Goal: Information Seeking & Learning: Learn about a topic

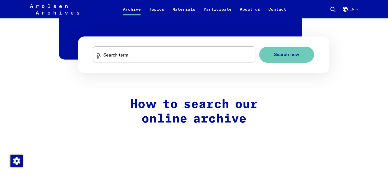
scroll to position [340, 0]
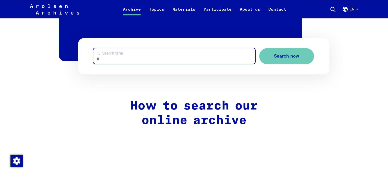
click at [180, 60] on input "Search term" at bounding box center [173, 56] width 161 height 16
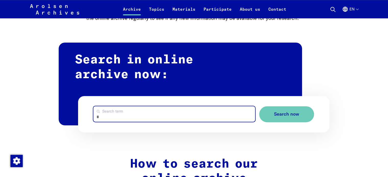
scroll to position [277, 0]
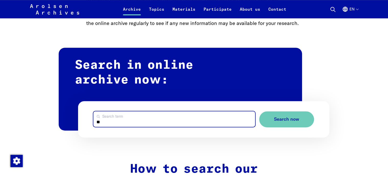
type input "*"
type input "*********"
click at [259, 111] on button "Search now" at bounding box center [286, 119] width 55 height 16
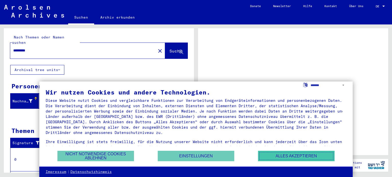
click at [292, 161] on button "Alles akzeptieren" at bounding box center [296, 156] width 77 height 10
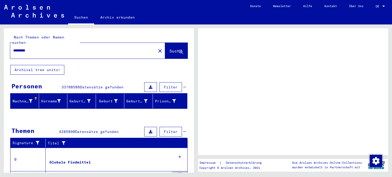
click at [92, 65] on div "Nach Themen oder Namen suchen ********* close Suche Archival tree units Persone…" at bounding box center [99, 156] width 190 height 256
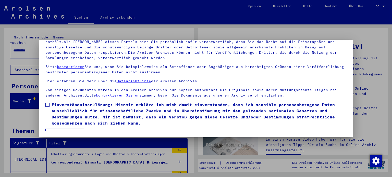
click at [295, 26] on div at bounding box center [196, 88] width 392 height 177
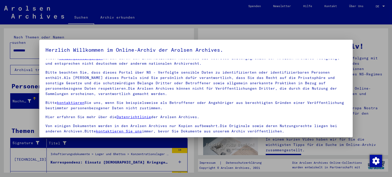
scroll to position [43, 0]
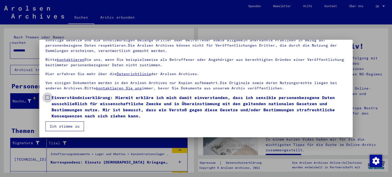
click at [71, 114] on span "Einverständniserklärung: Hiermit erkläre ich mich damit einverstanden, dass ich…" at bounding box center [199, 107] width 295 height 24
click at [64, 131] on mat-dialog-container "Herzlich Willkommen im Online-Archiv der Arolsen Archives. Unsere Nutzungsbedin…" at bounding box center [196, 88] width 314 height 97
click at [69, 127] on button "Ich stimme zu" at bounding box center [64, 127] width 39 height 10
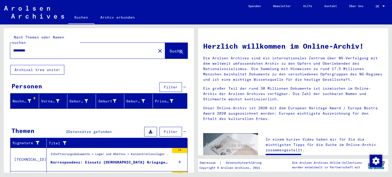
click at [384, 7] on div at bounding box center [383, 6] width 3 height 1
click at [380, 10] on span "English" at bounding box center [374, 9] width 21 height 9
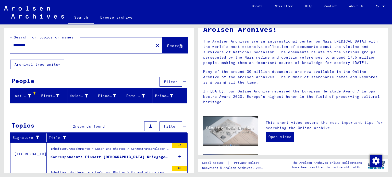
click at [58, 50] on div "*********" at bounding box center [78, 45] width 137 height 11
click at [59, 49] on div "*********" at bounding box center [78, 45] width 137 height 11
click at [40, 46] on input "*********" at bounding box center [80, 45] width 134 height 5
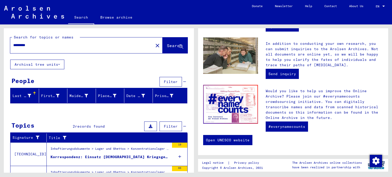
click at [194, 151] on div "Search for topics or names ********* close Search Archival tree units People Fi…" at bounding box center [98, 98] width 196 height 148
click at [54, 45] on input "*********" at bounding box center [80, 45] width 134 height 5
type input "*"
drag, startPoint x: 58, startPoint y: 47, endPoint x: 54, endPoint y: 47, distance: 4.1
click at [54, 47] on input "text" at bounding box center [80, 45] width 134 height 5
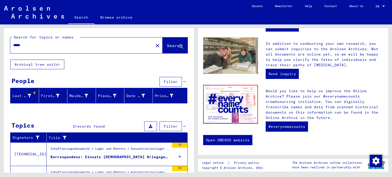
type input "*****"
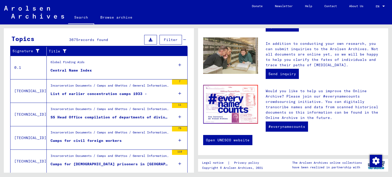
scroll to position [178, 0]
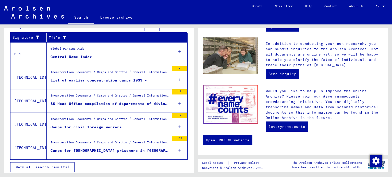
click at [166, 146] on td "Incarceration Documents / Camps and Ghettos / General Information / Compilation…" at bounding box center [117, 147] width 141 height 23
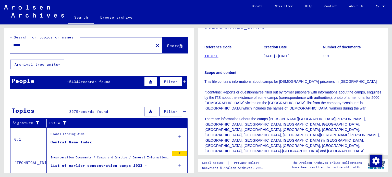
click at [170, 110] on span "Filter" at bounding box center [171, 111] width 14 height 5
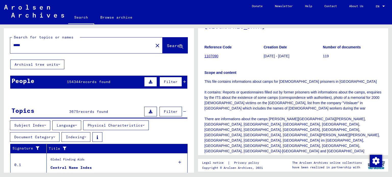
click at [77, 121] on button "Language" at bounding box center [66, 126] width 29 height 10
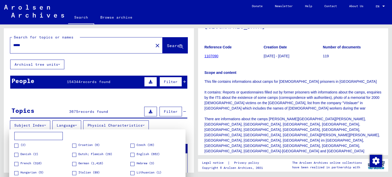
click at [73, 163] on span at bounding box center [74, 164] width 4 height 4
click at [110, 124] on div at bounding box center [196, 88] width 392 height 177
click at [110, 130] on mat-card "(2) Croatian (6) Czech (26) Danish (2) Dutch; Flemish (29) English (652) French…" at bounding box center [99, 163] width 181 height 67
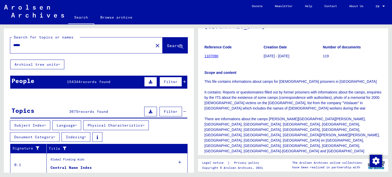
click at [110, 128] on button "Physical Characteristics" at bounding box center [116, 126] width 66 height 10
click at [139, 121] on button "Physical Characteristics" at bounding box center [116, 126] width 66 height 10
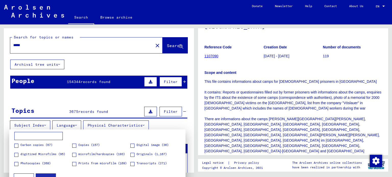
click at [130, 127] on div at bounding box center [196, 88] width 392 height 177
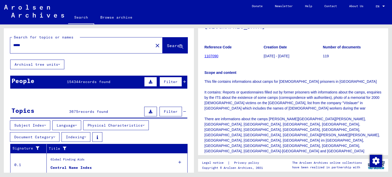
click at [39, 135] on button "Document Category" at bounding box center [34, 137] width 49 height 10
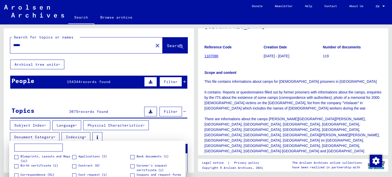
click at [50, 134] on div at bounding box center [196, 88] width 392 height 177
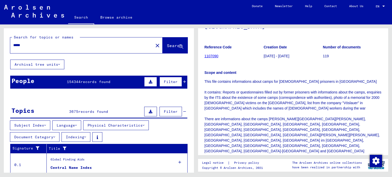
click at [50, 134] on button "Document Category" at bounding box center [34, 137] width 49 height 10
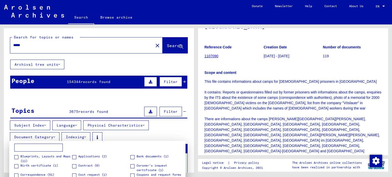
click at [48, 138] on div at bounding box center [196, 88] width 392 height 177
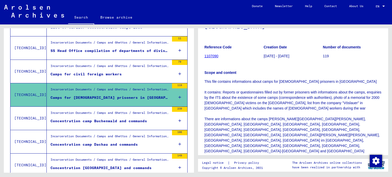
scroll to position [164, 0]
click at [133, 115] on div "Incarceration Documents / Camps and Ghettos / General Information / Compilation…" at bounding box center [110, 113] width 119 height 7
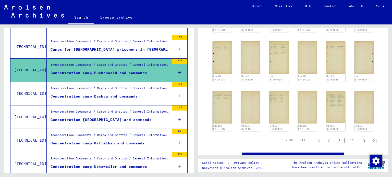
scroll to position [213, 0]
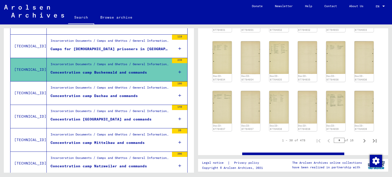
click at [128, 98] on figure "Concentration camp Dachau and commands" at bounding box center [110, 97] width 119 height 8
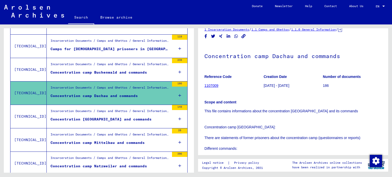
scroll to position [8, 0]
click at [81, 120] on div "Concentration [GEOGRAPHIC_DATA] and commands" at bounding box center [101, 119] width 101 height 5
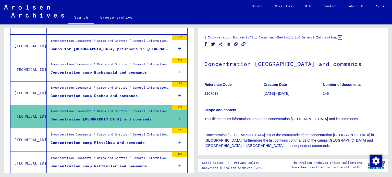
click at [95, 133] on div "Incarceration Documents / Camps and Ghettos / General Information / Compilation…" at bounding box center [110, 135] width 119 height 7
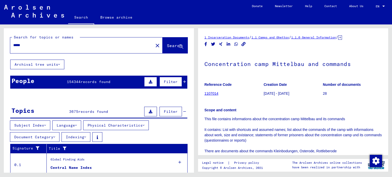
click at [108, 22] on link "Browse archive" at bounding box center [116, 17] width 44 height 12
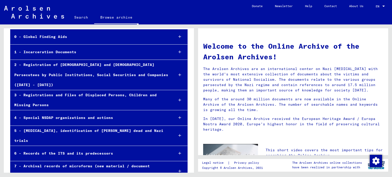
scroll to position [48, 0]
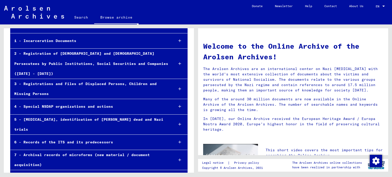
click at [108, 115] on div "5 - [MEDICAL_DATA], identification of [PERSON_NAME] dead and Nazi trials" at bounding box center [89, 125] width 159 height 20
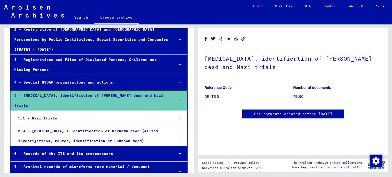
scroll to position [73, 0]
click at [95, 91] on div "5 - [MEDICAL_DATA], identification of [PERSON_NAME] dead and Nazi trials" at bounding box center [89, 101] width 159 height 20
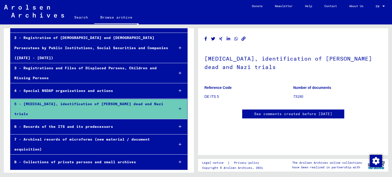
scroll to position [49, 0]
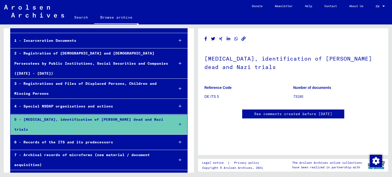
click at [83, 79] on div "3 - Registrations and Files of Displaced Persons, Children and Missing Persons" at bounding box center [89, 89] width 159 height 20
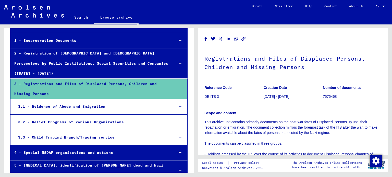
scroll to position [73, 0]
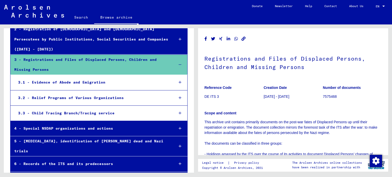
click at [117, 55] on div "3 - Registrations and Files of Displaced Persons, Children and Missing Persons" at bounding box center [89, 65] width 159 height 20
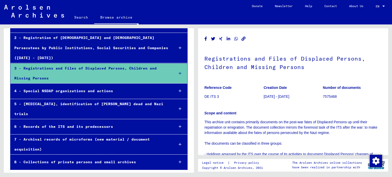
scroll to position [49, 0]
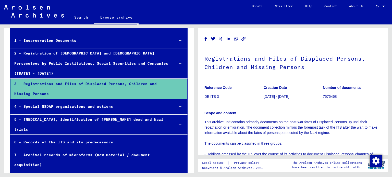
click at [356, 28] on div "Registrations and Files of Displaced Persons, Children and Missing Persons Refe…" at bounding box center [293, 91] width 190 height 127
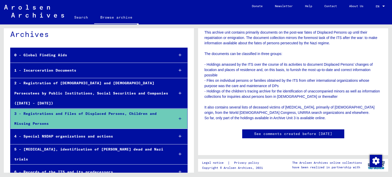
scroll to position [14, 0]
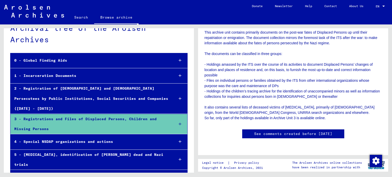
click at [89, 82] on mat-tree-node "1 - Incarceration Documents" at bounding box center [98, 75] width 177 height 15
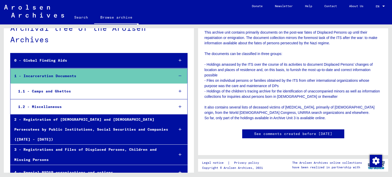
click at [74, 90] on div "1.1 - Camps and Ghettos" at bounding box center [92, 91] width 156 height 10
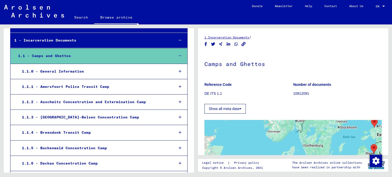
scroll to position [49, 0]
click at [100, 102] on div "1.1.2 - Auschwitz Concentration and Extermination Camp" at bounding box center [94, 102] width 152 height 10
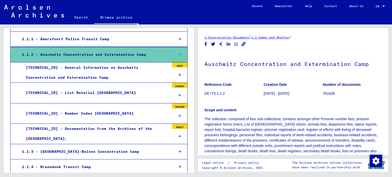
scroll to position [96, 0]
click at [102, 110] on div "[TECHNICAL_ID] - Number Index [GEOGRAPHIC_DATA]" at bounding box center [95, 114] width 147 height 10
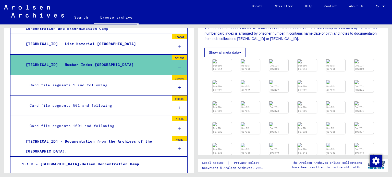
scroll to position [156, 0]
